Goal: Communication & Community: Answer question/provide support

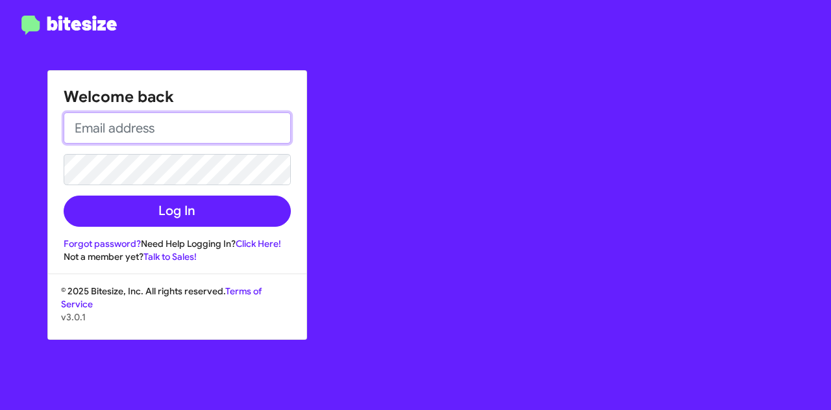
type input "[PERSON_NAME][EMAIL_ADDRESS][DOMAIN_NAME]"
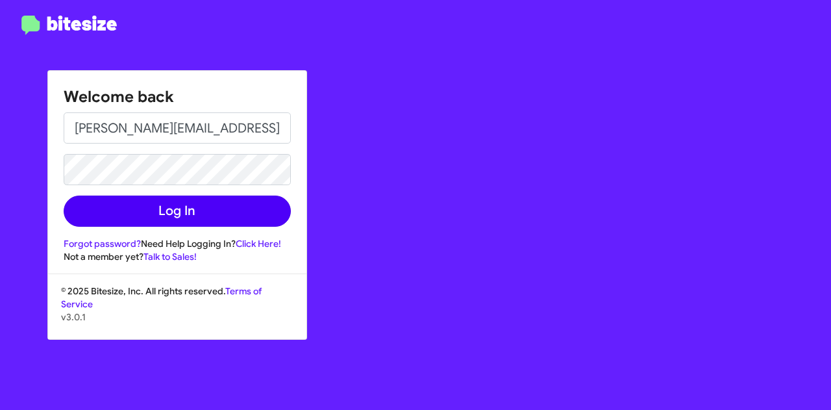
click at [230, 221] on button "Log In" at bounding box center [177, 210] width 227 height 31
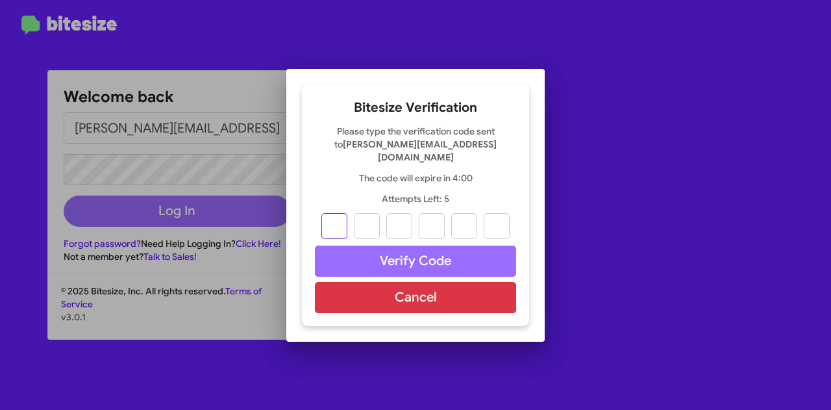
click at [344, 221] on input "text" at bounding box center [334, 226] width 26 height 26
paste input "4"
type input "9"
type input "7"
type input "4"
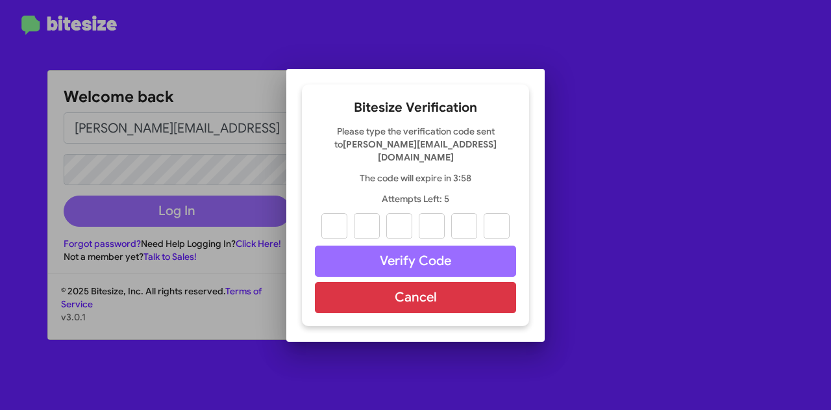
type input "6"
type input "8"
type input "4"
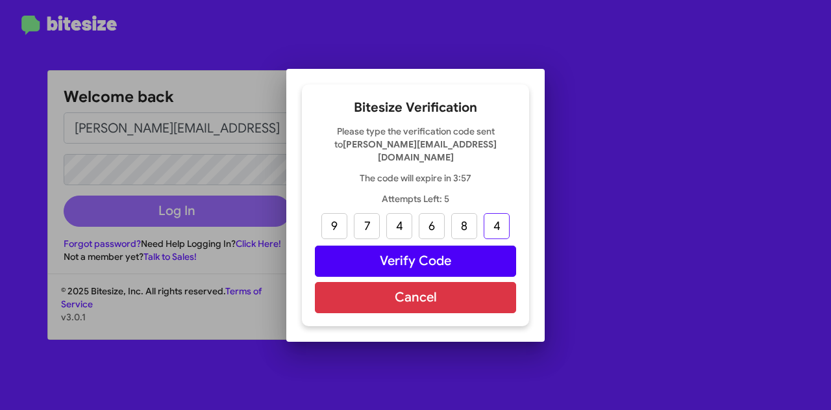
click at [458, 256] on button "Verify Code" at bounding box center [415, 260] width 201 height 31
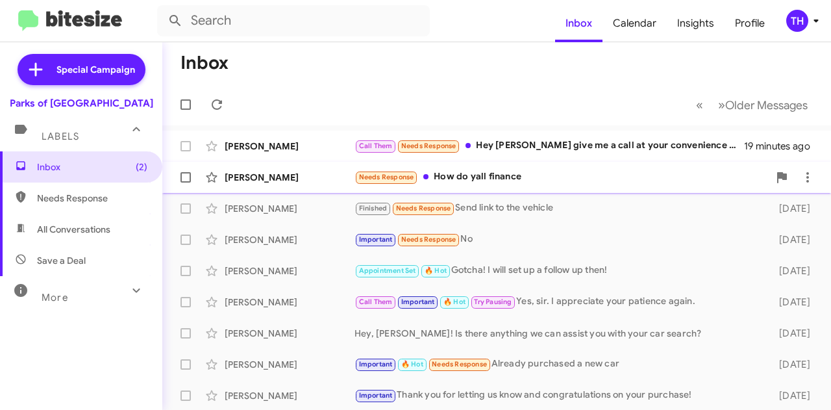
click at [635, 181] on div "Needs Response How do yall finance" at bounding box center [562, 176] width 414 height 15
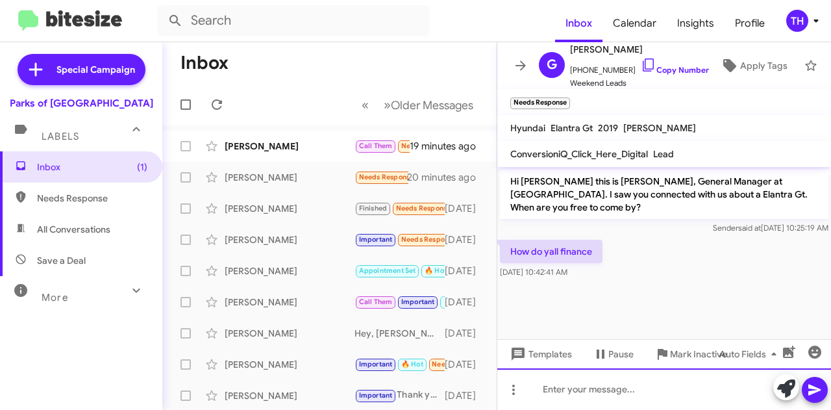
click at [549, 395] on div at bounding box center [664, 389] width 334 height 42
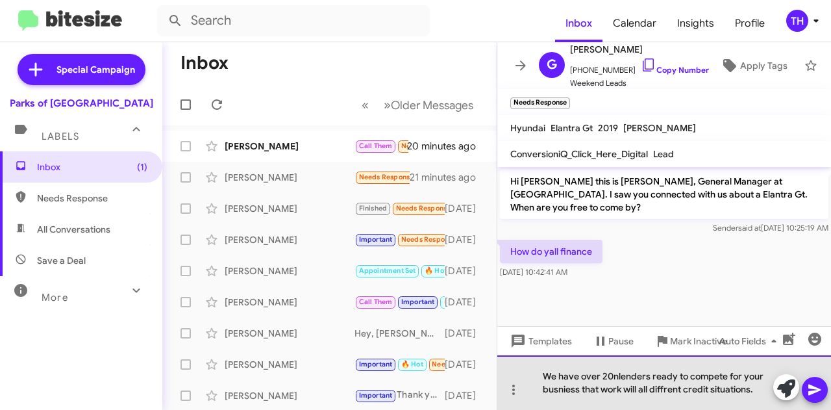
click at [667, 392] on div "We have over 20nlenders ready to compete for your busniess that work will all d…" at bounding box center [664, 382] width 334 height 55
click at [662, 390] on div "We have over 20nlenders ready to compete for your busniess that work will all d…" at bounding box center [664, 382] width 334 height 55
click at [665, 395] on div "We have over 20nlenders ready to compete for your busniess that work will all d…" at bounding box center [664, 382] width 334 height 55
click at [688, 380] on div "We have over 20nlenders ready to compete for your business that work will all d…" at bounding box center [664, 382] width 334 height 55
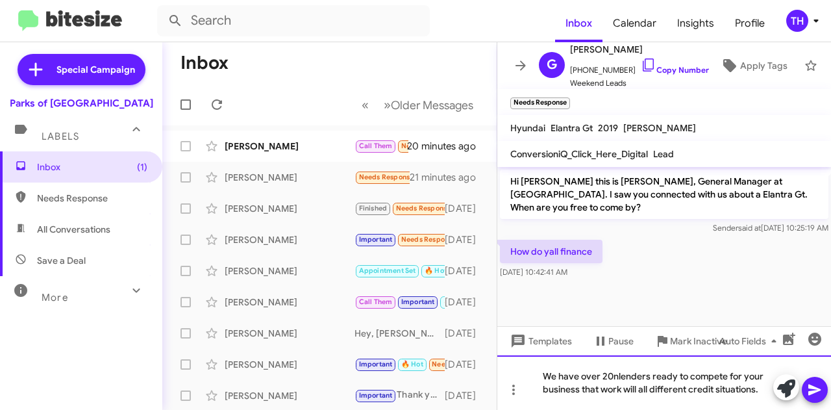
click at [619, 375] on div "We have over 20nlenders ready to compete for your business that work will all d…" at bounding box center [664, 382] width 334 height 55
click at [639, 392] on div "We have over 20 lenders ready to compete for your business that work will all d…" at bounding box center [664, 382] width 334 height 55
click at [830, 392] on div "We have over 20 lenders ready to compete for your business that work with all d…" at bounding box center [664, 382] width 334 height 55
